Goal: Task Accomplishment & Management: Complete application form

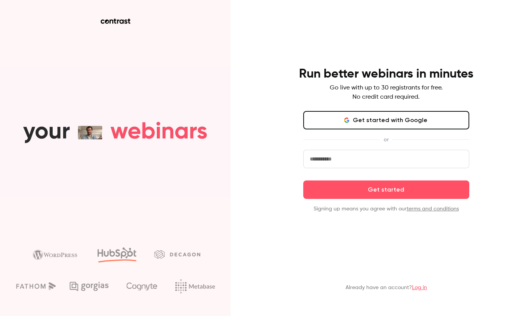
click at [333, 124] on button "Get started with Google" at bounding box center [386, 120] width 166 height 18
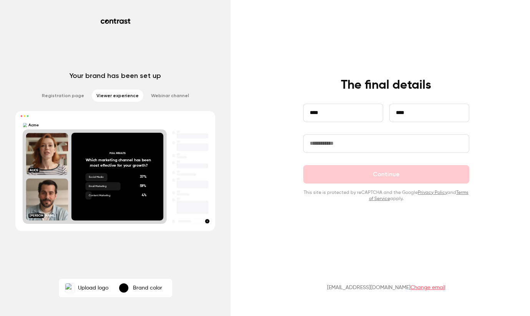
click at [301, 227] on main "**********" at bounding box center [386, 158] width 200 height 316
click at [341, 144] on input "text" at bounding box center [386, 144] width 166 height 18
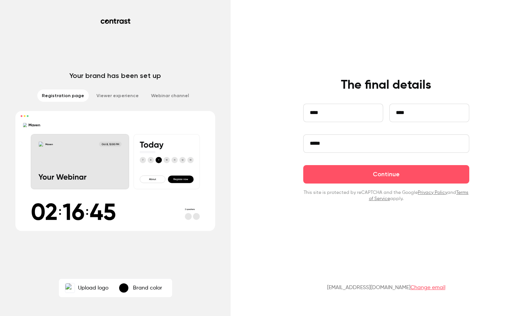
type input "*****"
click at [61, 95] on li "Registration page" at bounding box center [63, 96] width 52 height 12
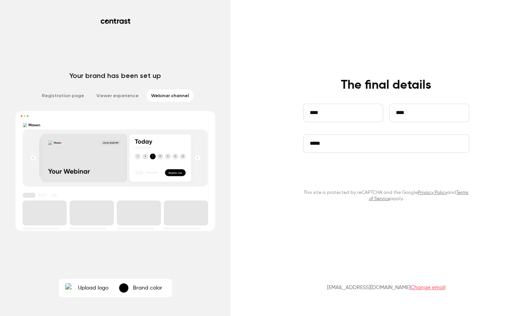
click at [330, 172] on button "Continue" at bounding box center [386, 174] width 166 height 18
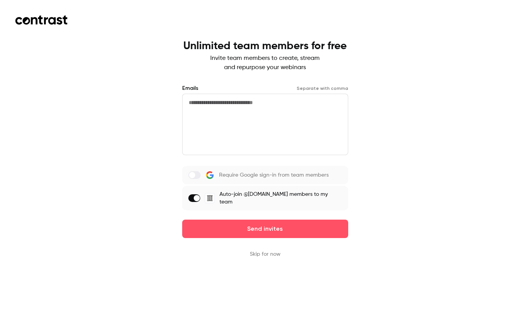
click at [198, 195] on label at bounding box center [194, 199] width 12 height 8
click at [265, 251] on button "Skip for now" at bounding box center [265, 255] width 31 height 8
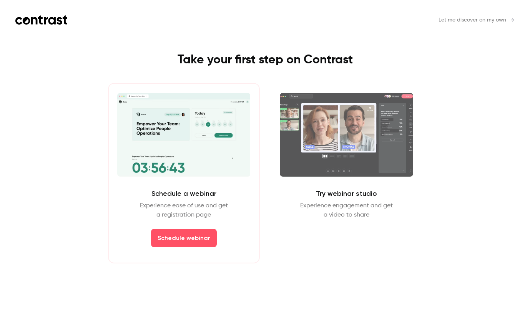
click at [160, 183] on div "Schedule a webinar Experience ease of use and get a registration page Schedule …" at bounding box center [184, 173] width 152 height 181
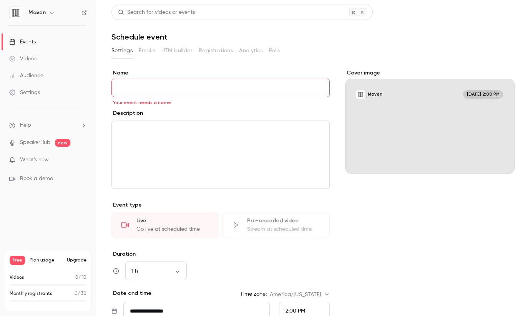
click at [53, 13] on icon "button" at bounding box center [52, 13] width 6 height 6
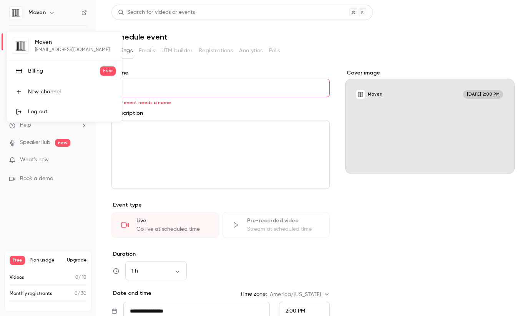
click at [53, 13] on div at bounding box center [265, 158] width 530 height 316
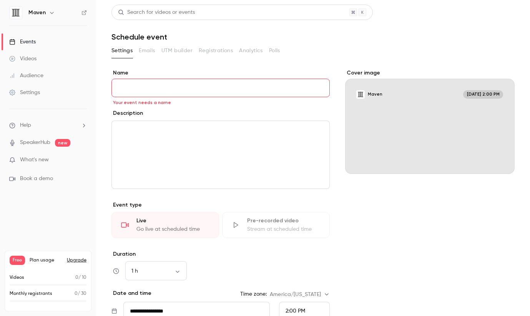
click at [52, 13] on icon "button" at bounding box center [52, 13] width 6 height 6
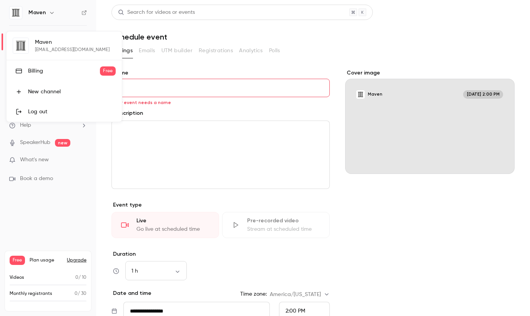
click at [53, 13] on div at bounding box center [265, 158] width 530 height 316
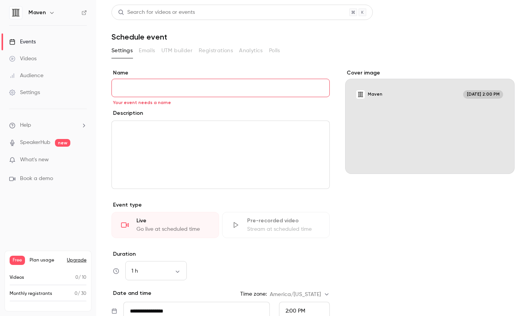
click at [38, 58] on link "Videos" at bounding box center [48, 58] width 96 height 17
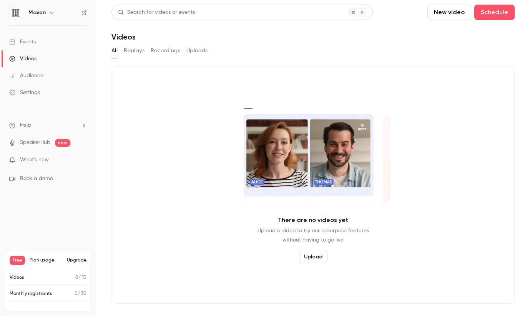
click at [35, 81] on link "Audience" at bounding box center [48, 75] width 96 height 17
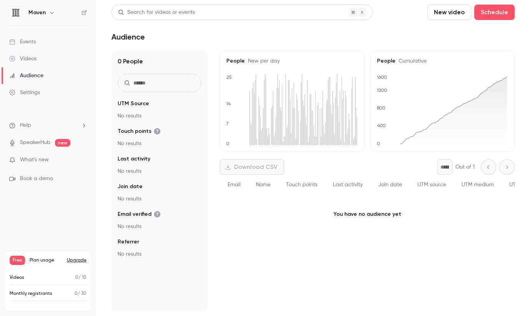
click at [33, 92] on div "Settings" at bounding box center [24, 93] width 31 height 8
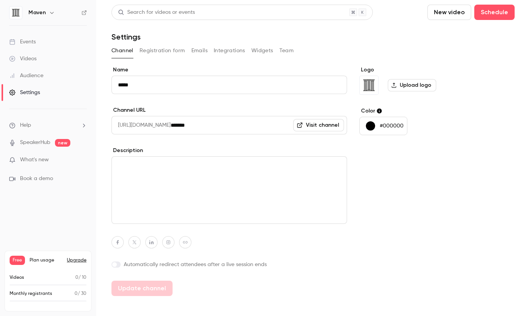
click at [232, 47] on button "Integrations" at bounding box center [230, 51] width 32 height 12
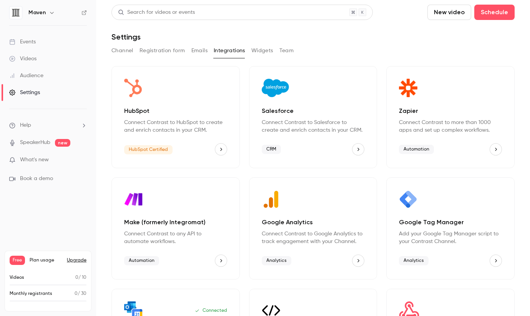
click at [270, 51] on button "Widgets" at bounding box center [262, 51] width 22 height 12
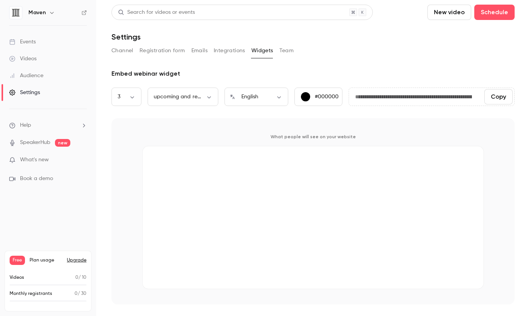
click at [295, 48] on div "Channel Registration form Emails Integrations Widgets Team" at bounding box center [312, 51] width 403 height 12
click at [292, 51] on button "Team" at bounding box center [287, 51] width 15 height 12
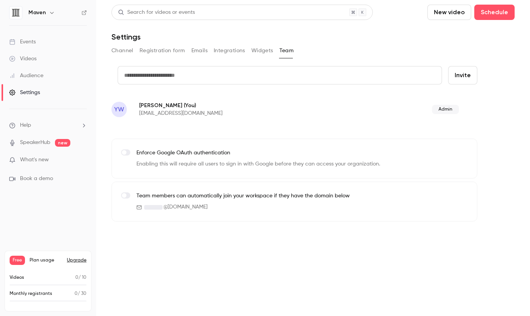
click at [172, 54] on button "Registration form" at bounding box center [163, 51] width 46 height 12
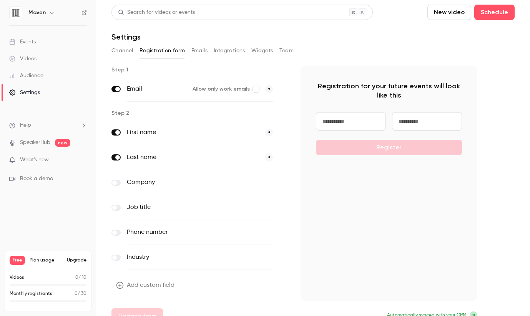
click at [130, 51] on button "Channel" at bounding box center [122, 51] width 22 height 12
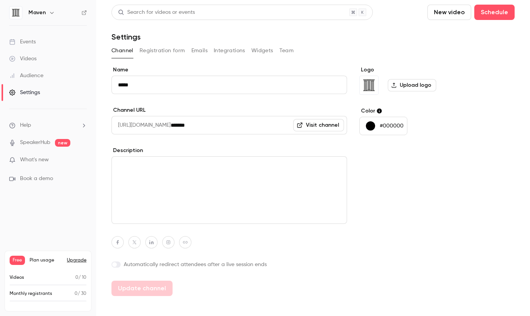
click at [63, 123] on li "Help" at bounding box center [48, 125] width 78 height 8
click at [63, 123] on div at bounding box center [265, 158] width 530 height 316
click at [48, 143] on link "SpeakerHub" at bounding box center [35, 143] width 30 height 8
click at [41, 259] on span "Plan usage" at bounding box center [46, 261] width 33 height 6
click at [75, 258] on button "Upgrade" at bounding box center [77, 261] width 20 height 6
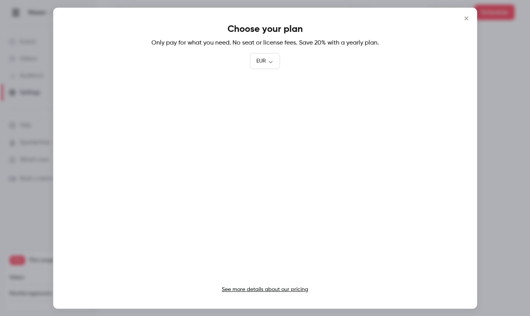
click at [42, 242] on div at bounding box center [265, 158] width 530 height 316
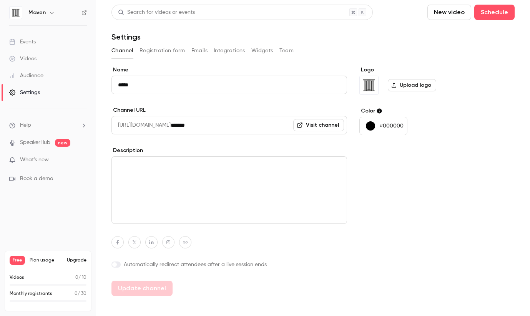
click at [40, 261] on span "Plan usage" at bounding box center [46, 261] width 33 height 6
click at [21, 263] on span "Free" at bounding box center [17, 260] width 15 height 9
click at [67, 163] on p "What's new" at bounding box center [41, 160] width 65 height 8
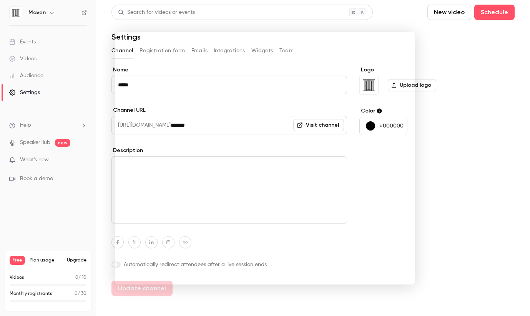
click at [406, 12] on div at bounding box center [265, 158] width 530 height 316
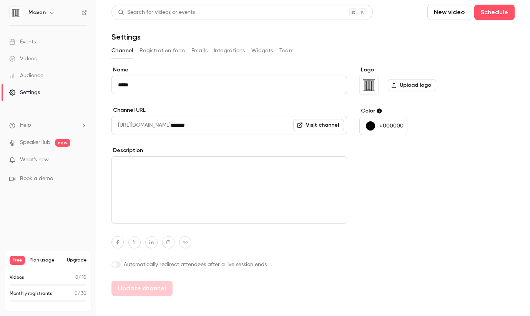
click at [73, 158] on p "What's new" at bounding box center [41, 160] width 65 height 8
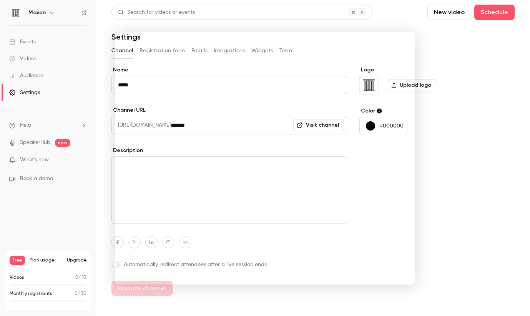
click at [73, 158] on div at bounding box center [265, 158] width 530 height 316
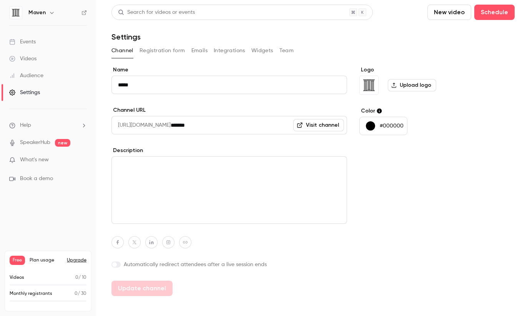
click at [66, 43] on link "Events" at bounding box center [48, 41] width 96 height 17
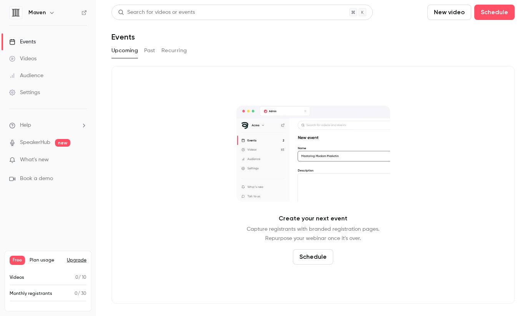
click at [150, 51] on button "Past" at bounding box center [149, 51] width 11 height 12
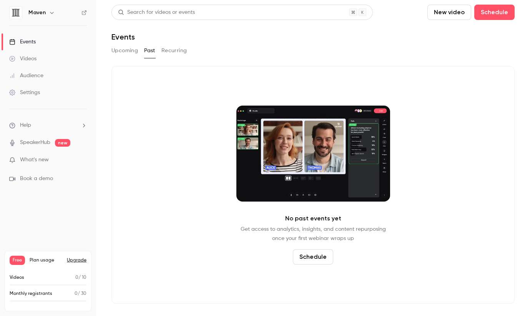
click at [176, 48] on button "Recurring" at bounding box center [174, 51] width 26 height 12
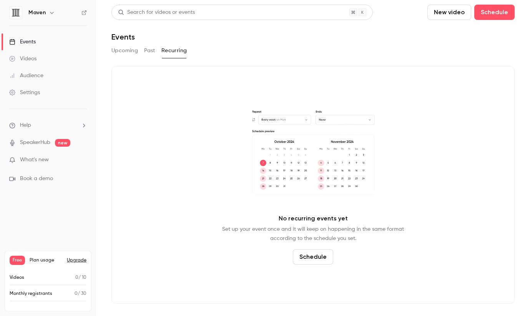
click at [301, 262] on button "Schedule" at bounding box center [313, 257] width 40 height 15
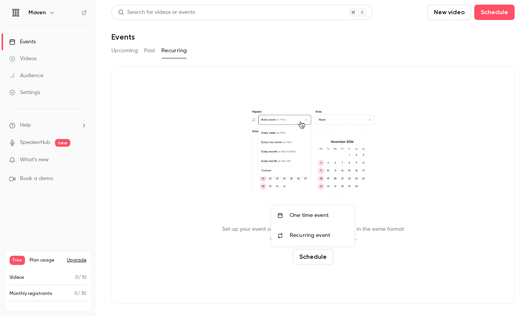
click at [308, 236] on span "Recurring event" at bounding box center [310, 236] width 40 height 8
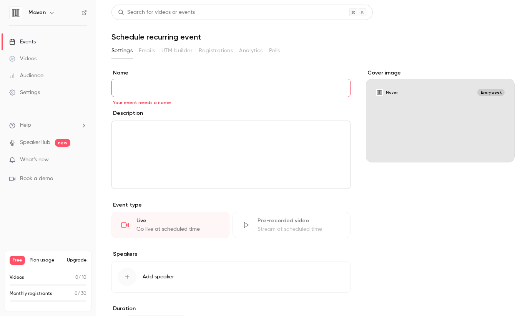
click at [304, 271] on button "Add speaker" at bounding box center [230, 277] width 239 height 32
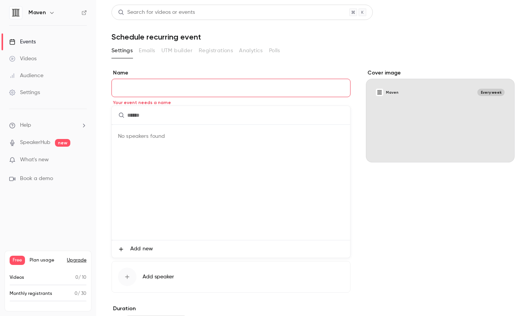
click at [372, 201] on div at bounding box center [265, 158] width 530 height 316
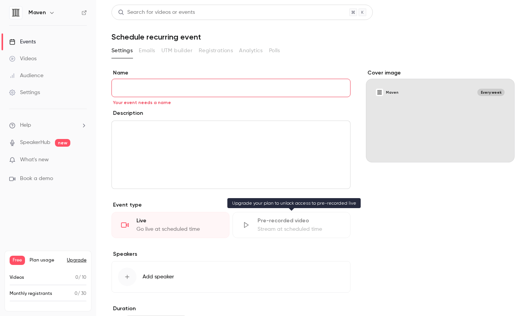
click at [326, 222] on div "Pre-recorded video" at bounding box center [299, 221] width 83 height 8
click at [242, 220] on div "Pre-recorded video Stream at scheduled time" at bounding box center [292, 225] width 118 height 26
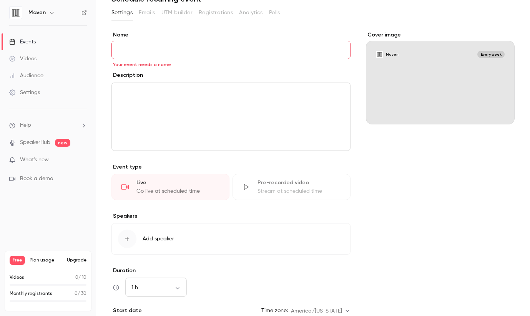
scroll to position [92, 0]
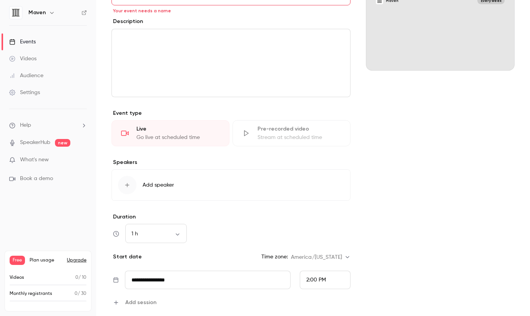
click at [241, 185] on button "Add speaker" at bounding box center [230, 186] width 239 height 32
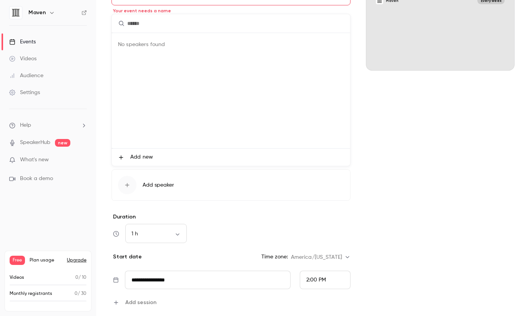
click at [180, 159] on li "Add new" at bounding box center [231, 157] width 238 height 17
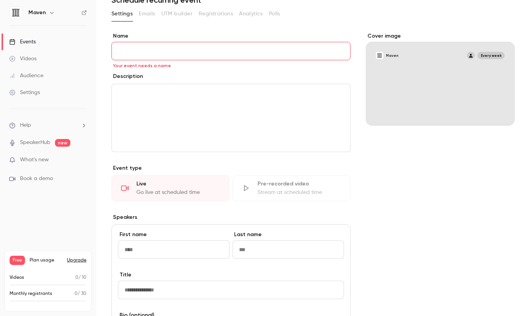
scroll to position [31, 0]
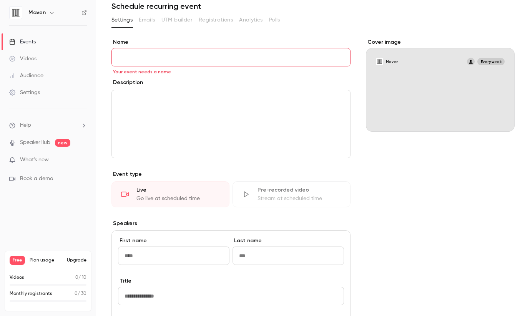
click at [196, 112] on div "editor" at bounding box center [231, 124] width 238 height 68
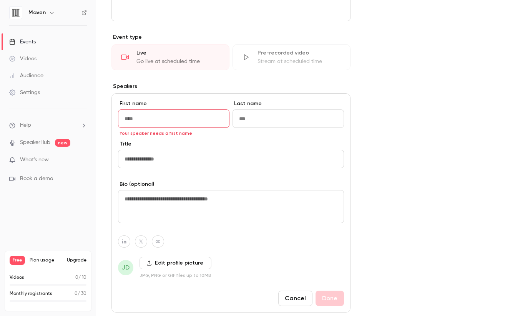
scroll to position [203, 0]
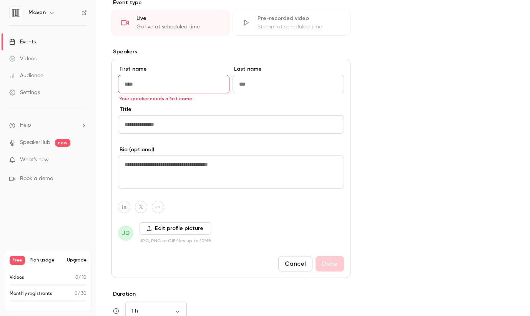
click at [288, 261] on button "Cancel" at bounding box center [295, 263] width 34 height 15
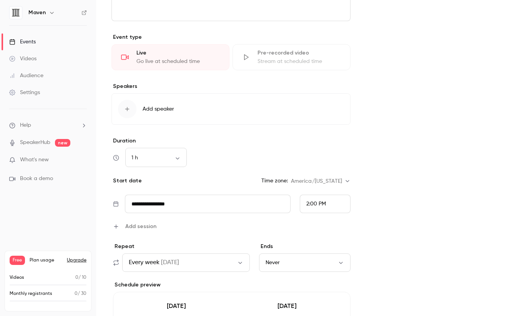
scroll to position [104, 0]
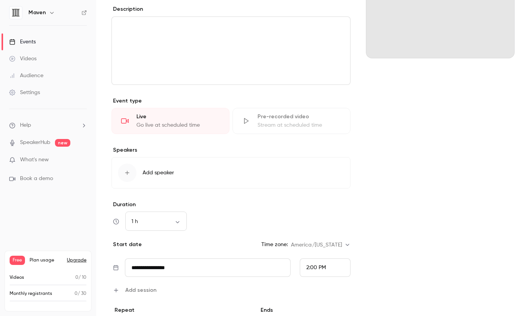
click at [164, 171] on span "Add speaker" at bounding box center [159, 173] width 32 height 8
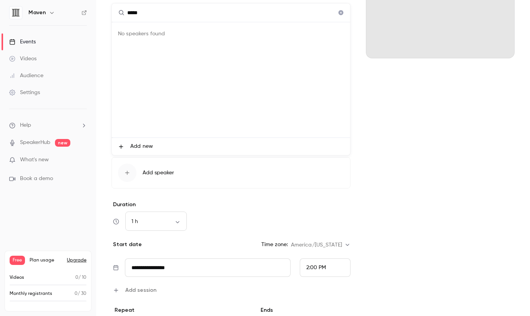
type input "******"
click at [370, 149] on div at bounding box center [265, 158] width 530 height 316
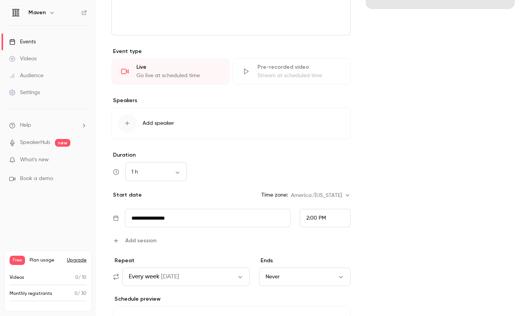
scroll to position [323, 0]
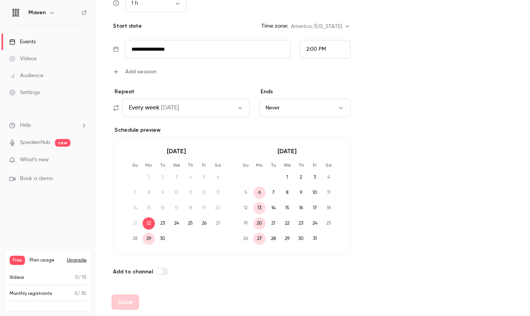
click at [53, 78] on link "Audience" at bounding box center [48, 75] width 96 height 17
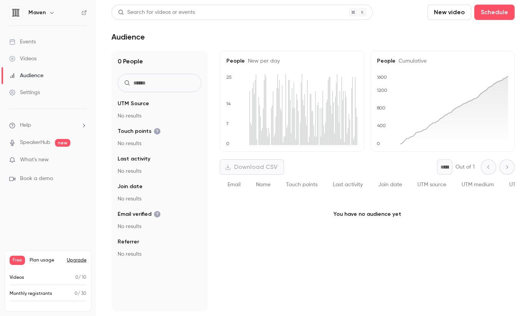
click at [50, 60] on link "Videos" at bounding box center [48, 58] width 96 height 17
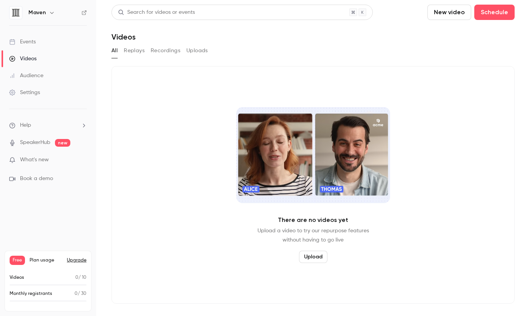
click at [129, 51] on button "Replays" at bounding box center [134, 51] width 21 height 12
click at [158, 51] on button "Recordings" at bounding box center [166, 51] width 30 height 12
click at [193, 50] on button "Uploads" at bounding box center [197, 51] width 22 height 12
click at [76, 40] on link "Events" at bounding box center [48, 41] width 96 height 17
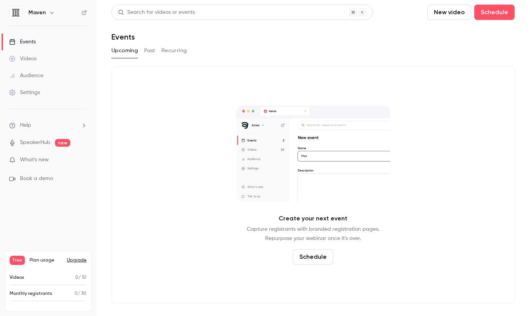
click at [86, 11] on icon at bounding box center [84, 12] width 5 height 5
